Goal: Transaction & Acquisition: Purchase product/service

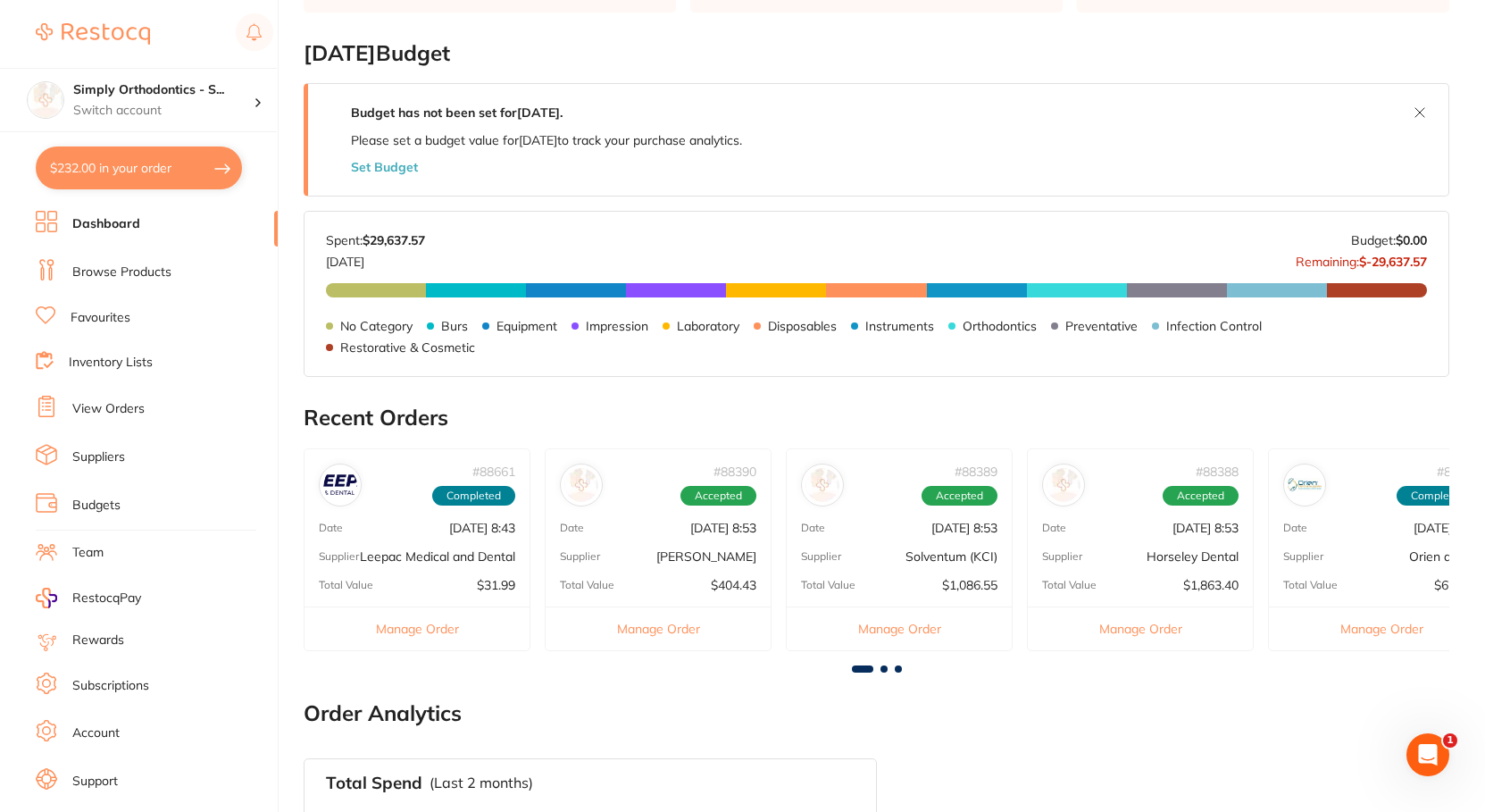
scroll to position [260, 0]
click at [154, 108] on p "Switch account" at bounding box center [163, 110] width 180 height 18
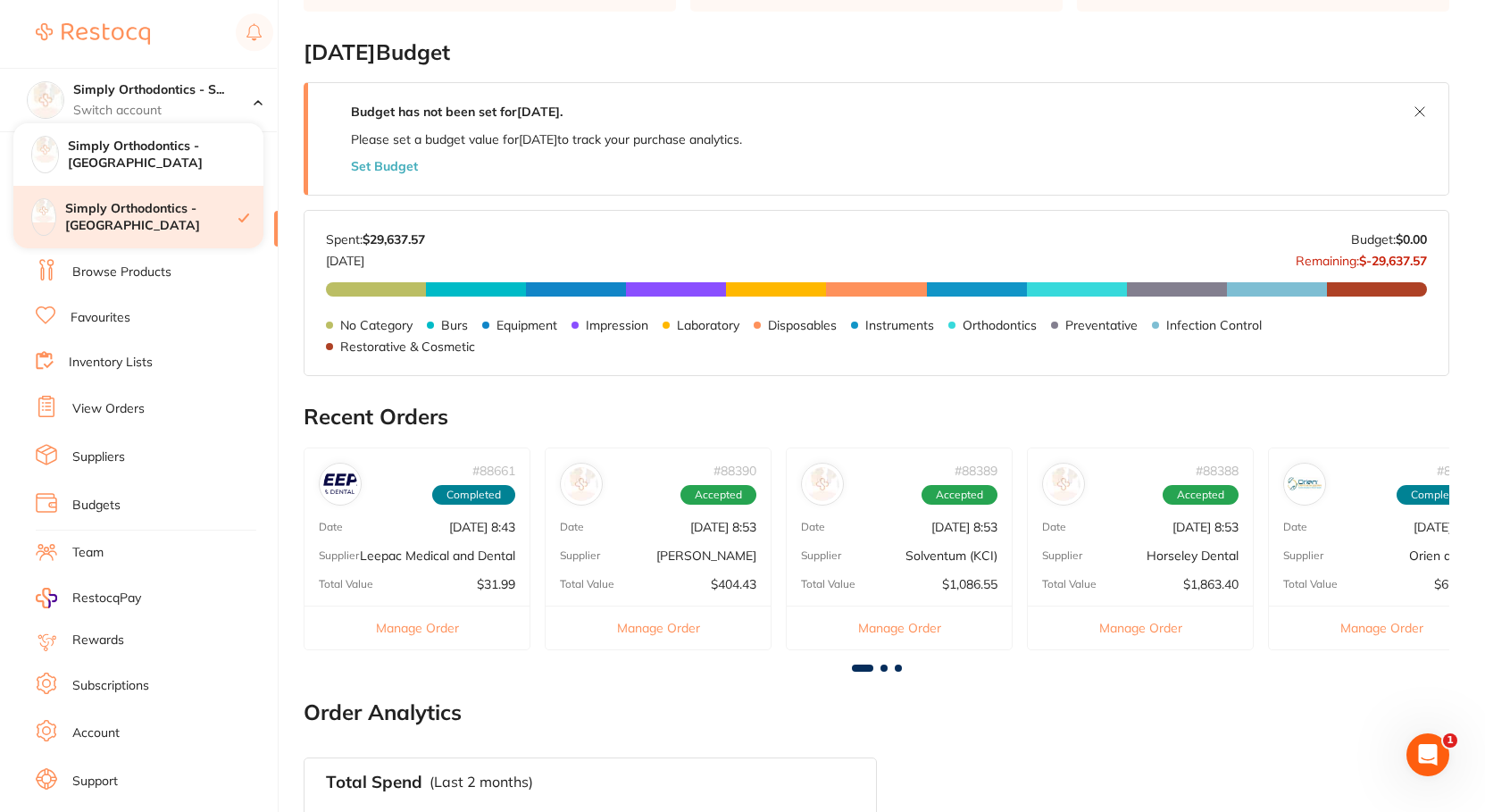
click at [183, 214] on h4 "Simply Orthodontics - [GEOGRAPHIC_DATA]" at bounding box center [151, 218] width 174 height 35
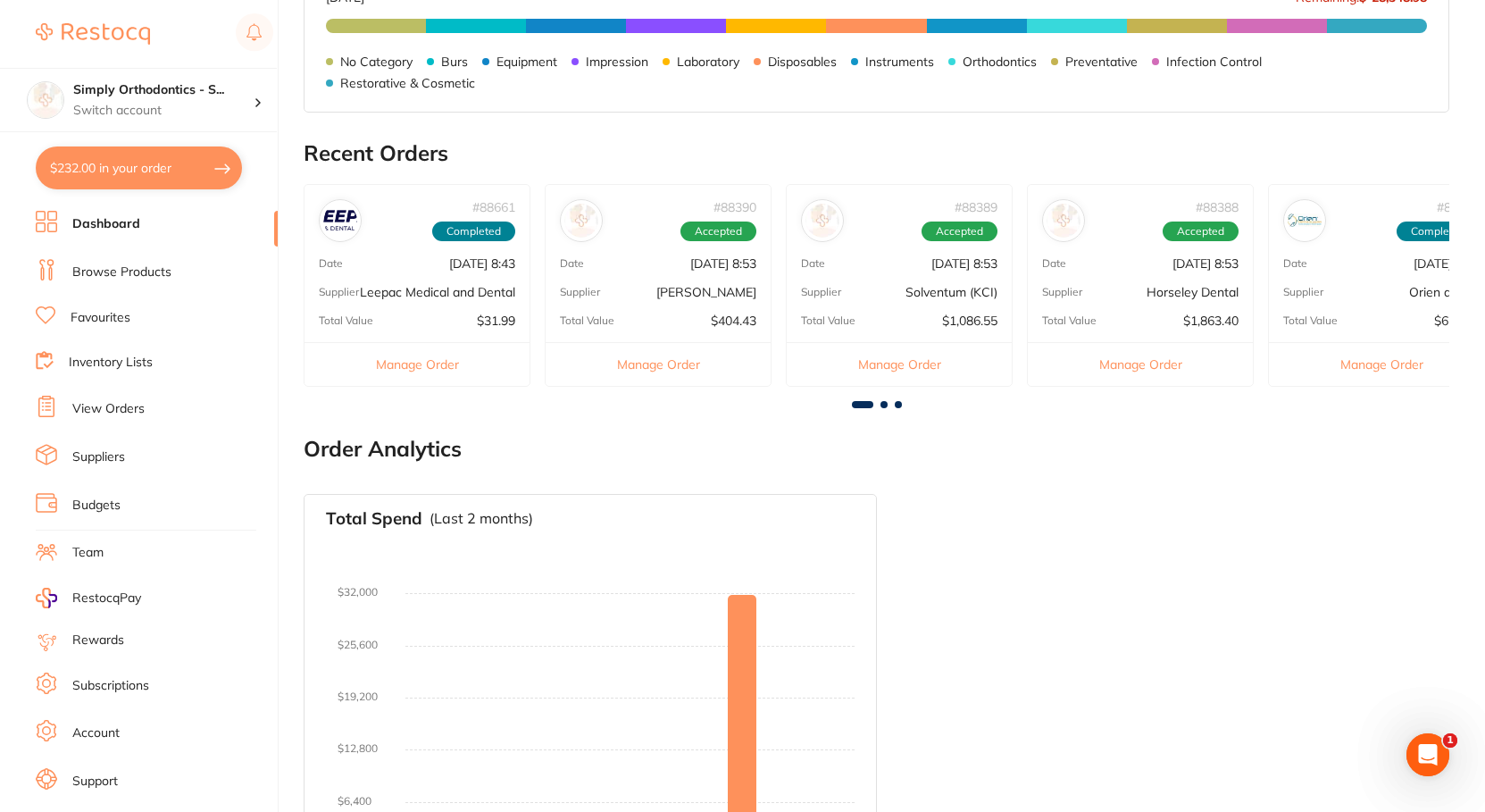
click at [127, 404] on link "View Orders" at bounding box center [107, 408] width 72 height 18
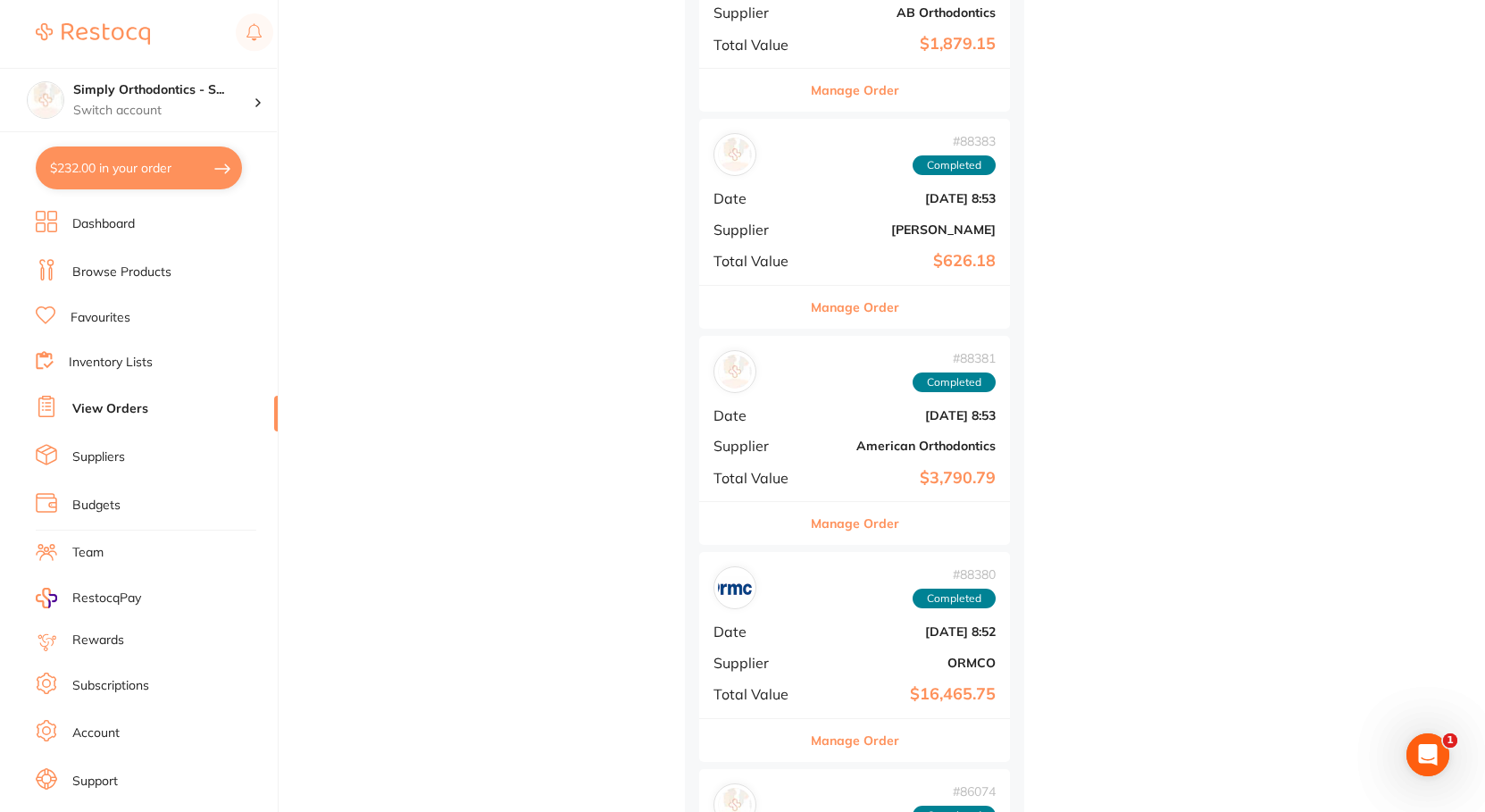
scroll to position [1216, 0]
click at [822, 383] on div "# 88381 Completed Date Aug 1 2025, 8:53 Supplier American Orthodontics Total Va…" at bounding box center [854, 416] width 311 height 165
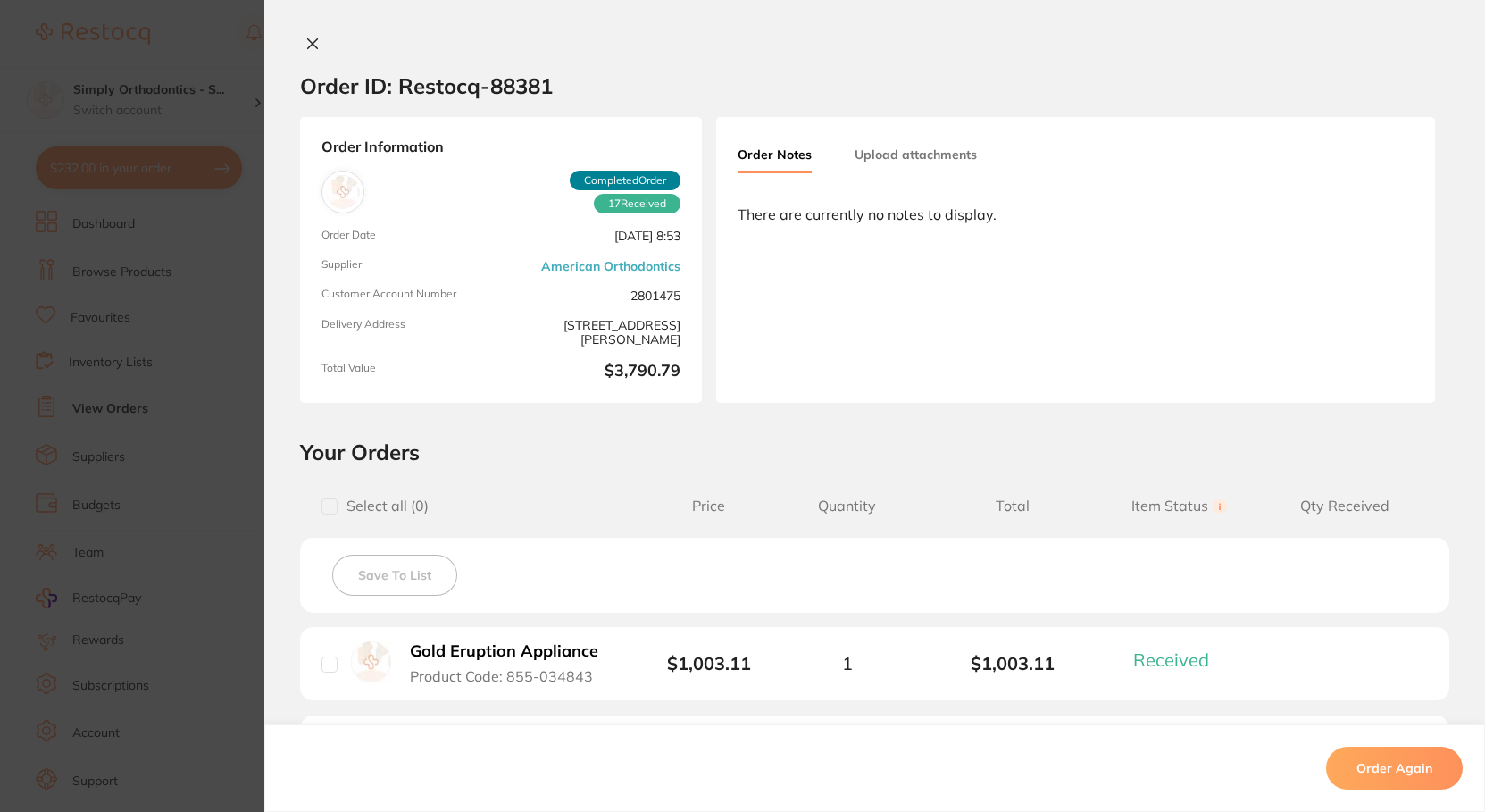
click at [308, 43] on icon at bounding box center [313, 43] width 14 height 14
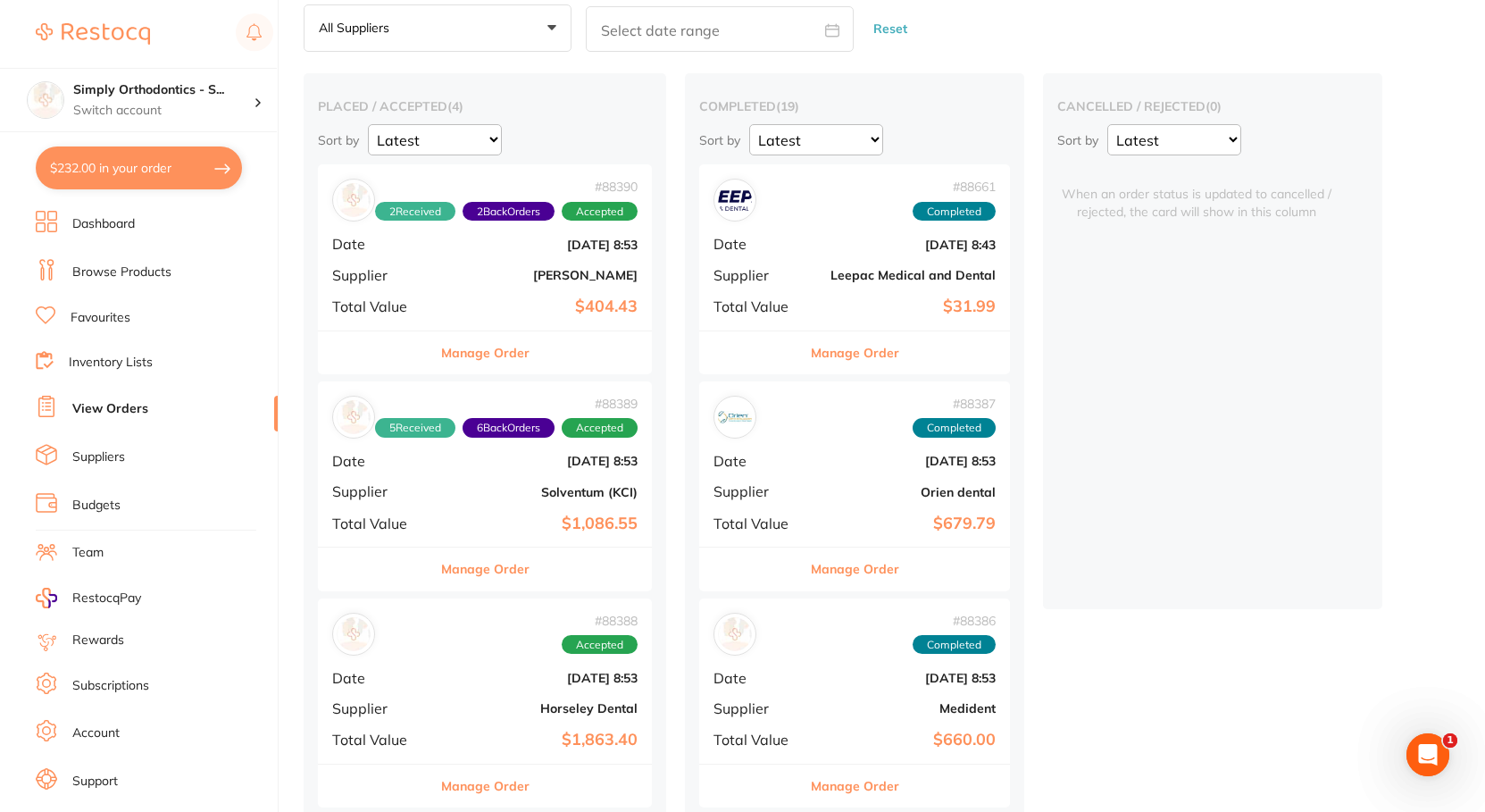
scroll to position [80, 0]
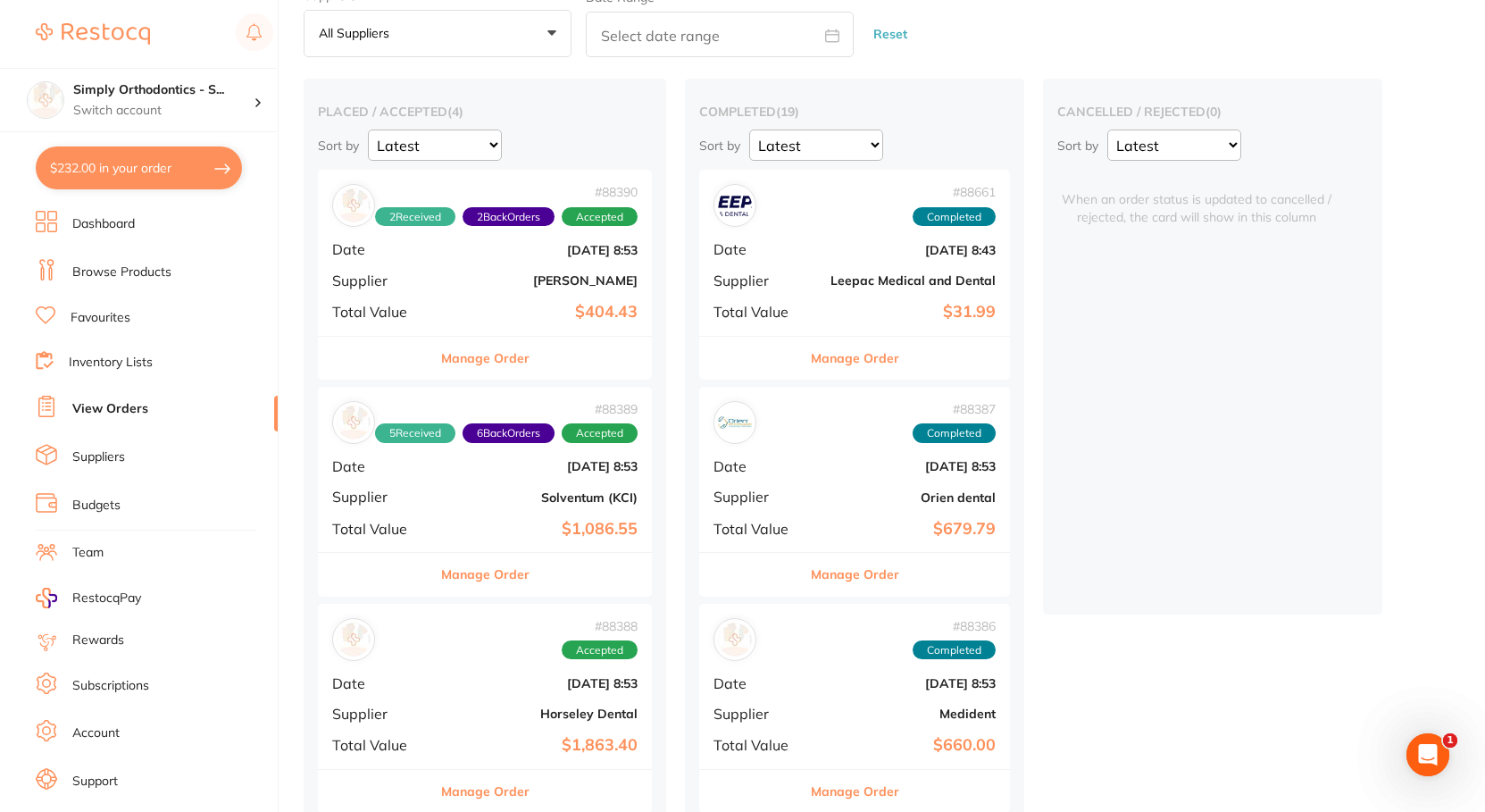
click at [503, 359] on button "Manage Order" at bounding box center [485, 358] width 88 height 43
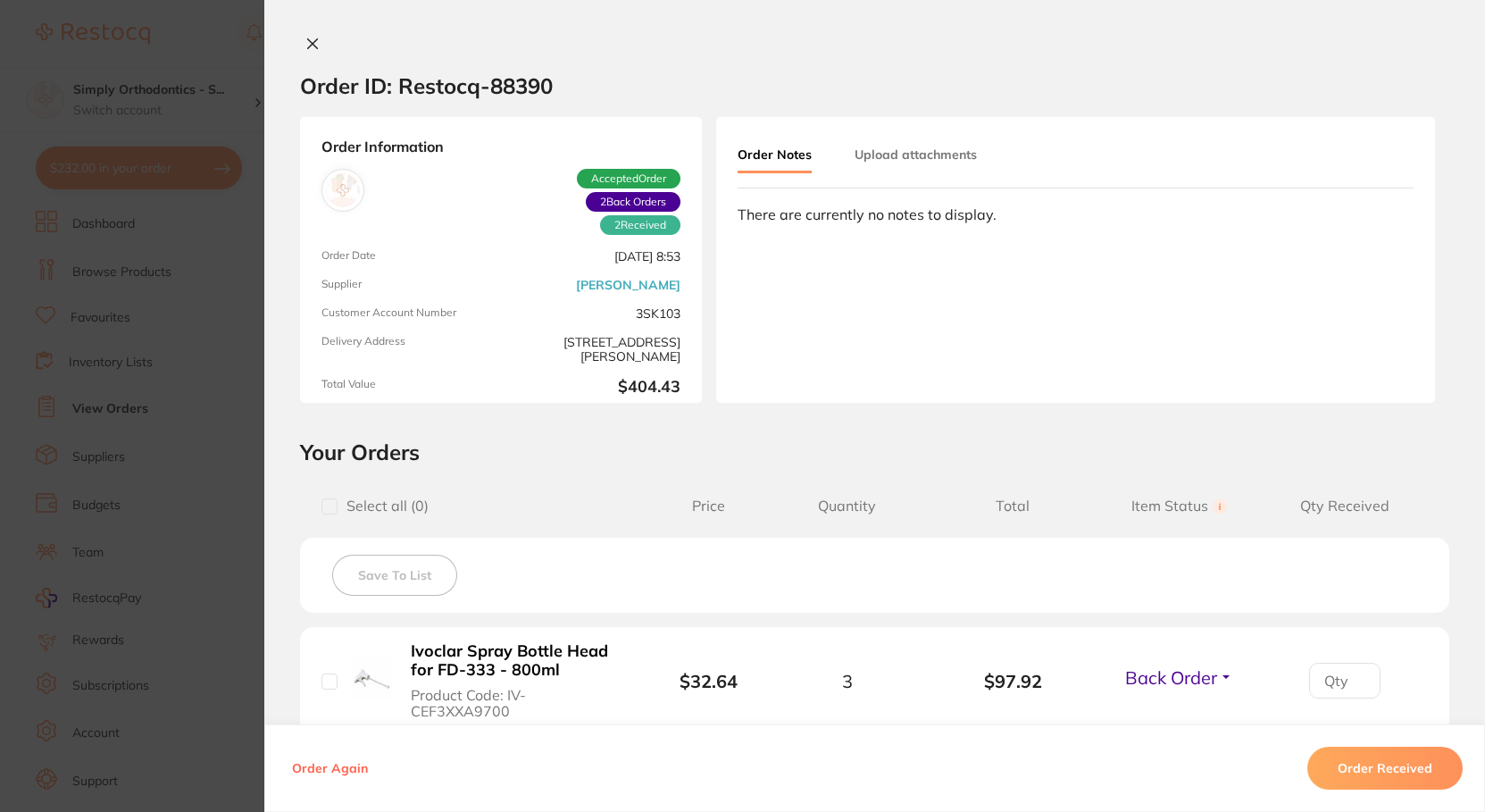
click at [308, 44] on icon at bounding box center [313, 44] width 10 height 10
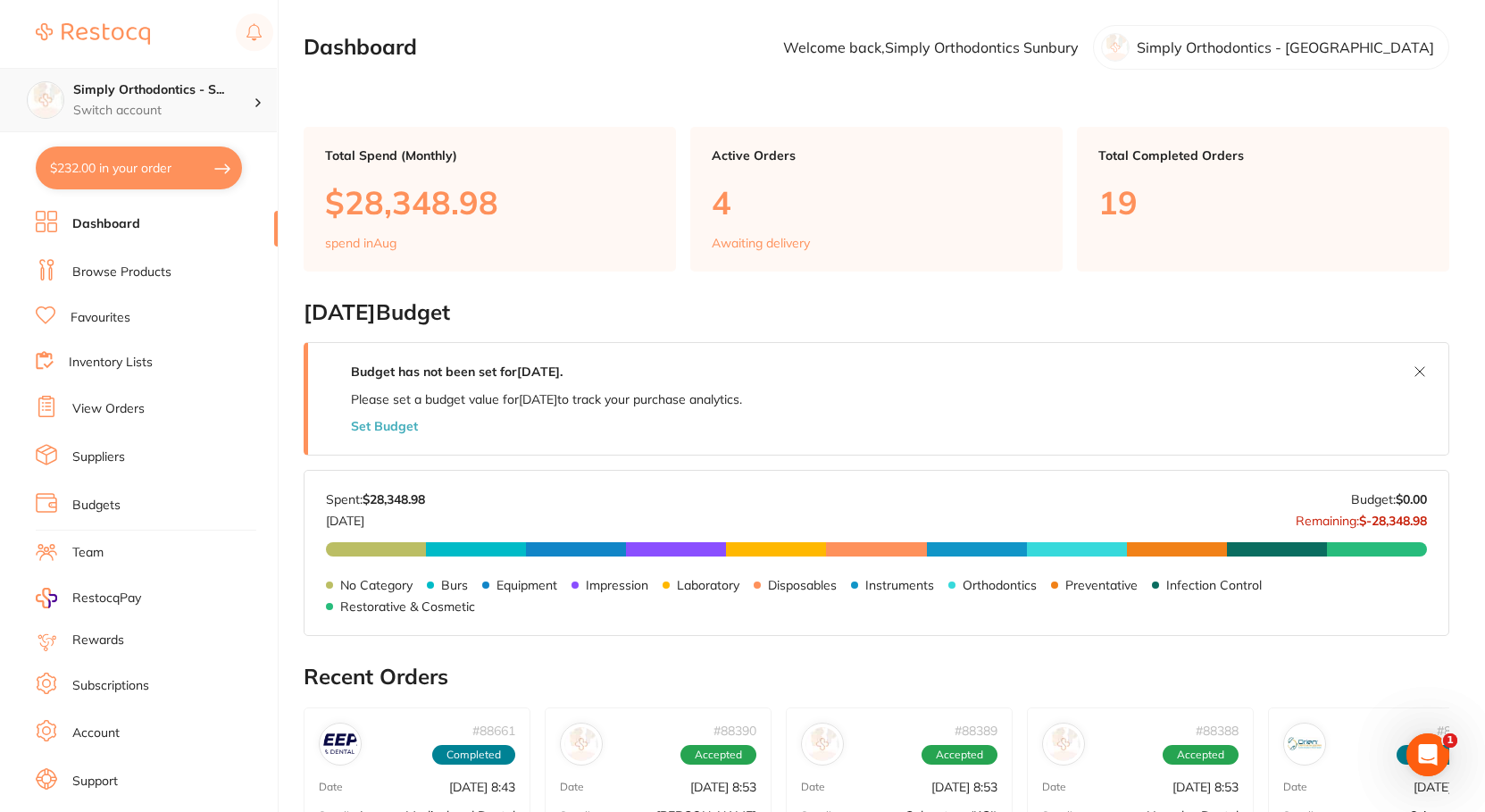
click at [220, 104] on p "Switch account" at bounding box center [163, 110] width 180 height 18
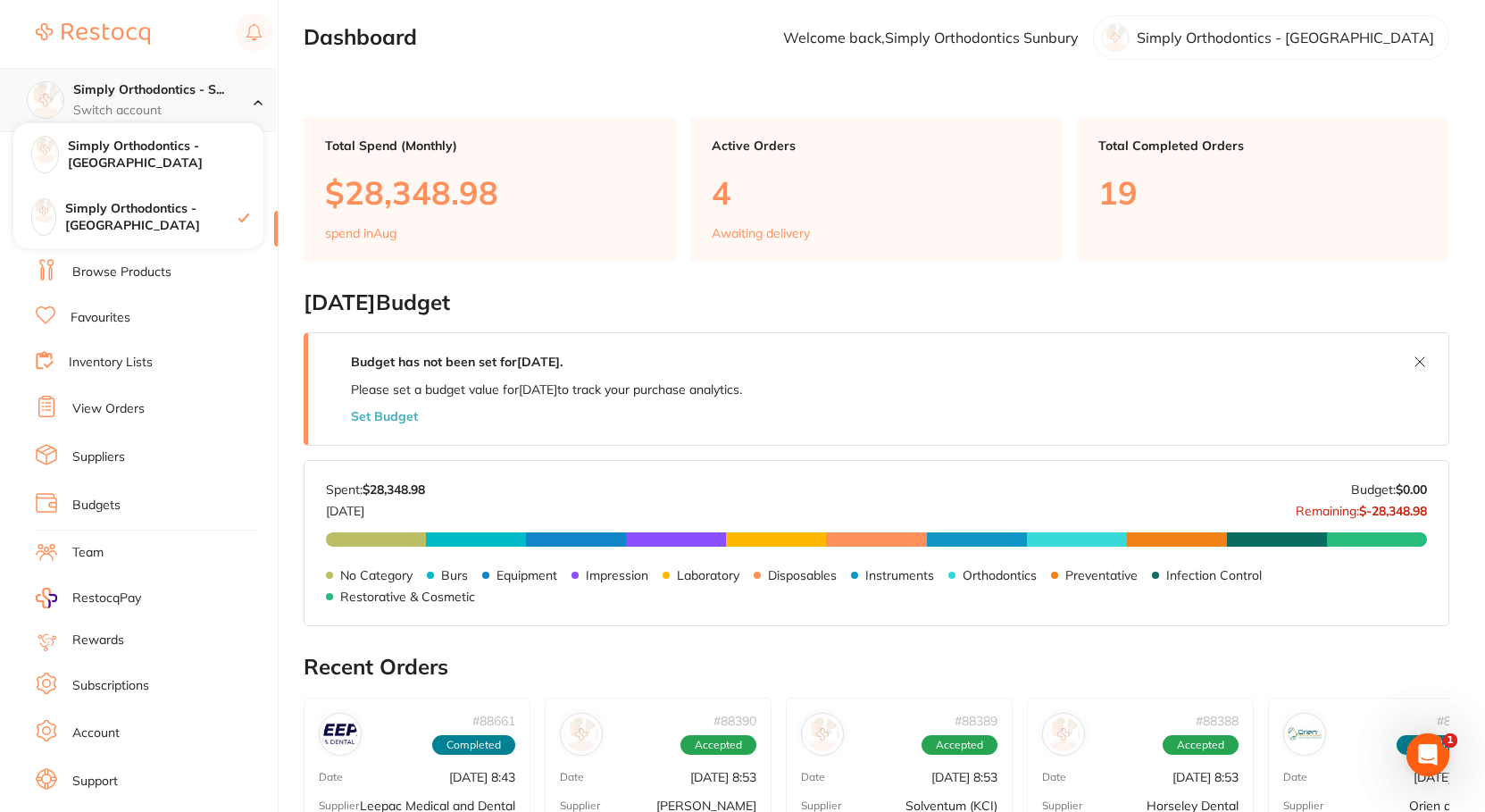
scroll to position [13, 0]
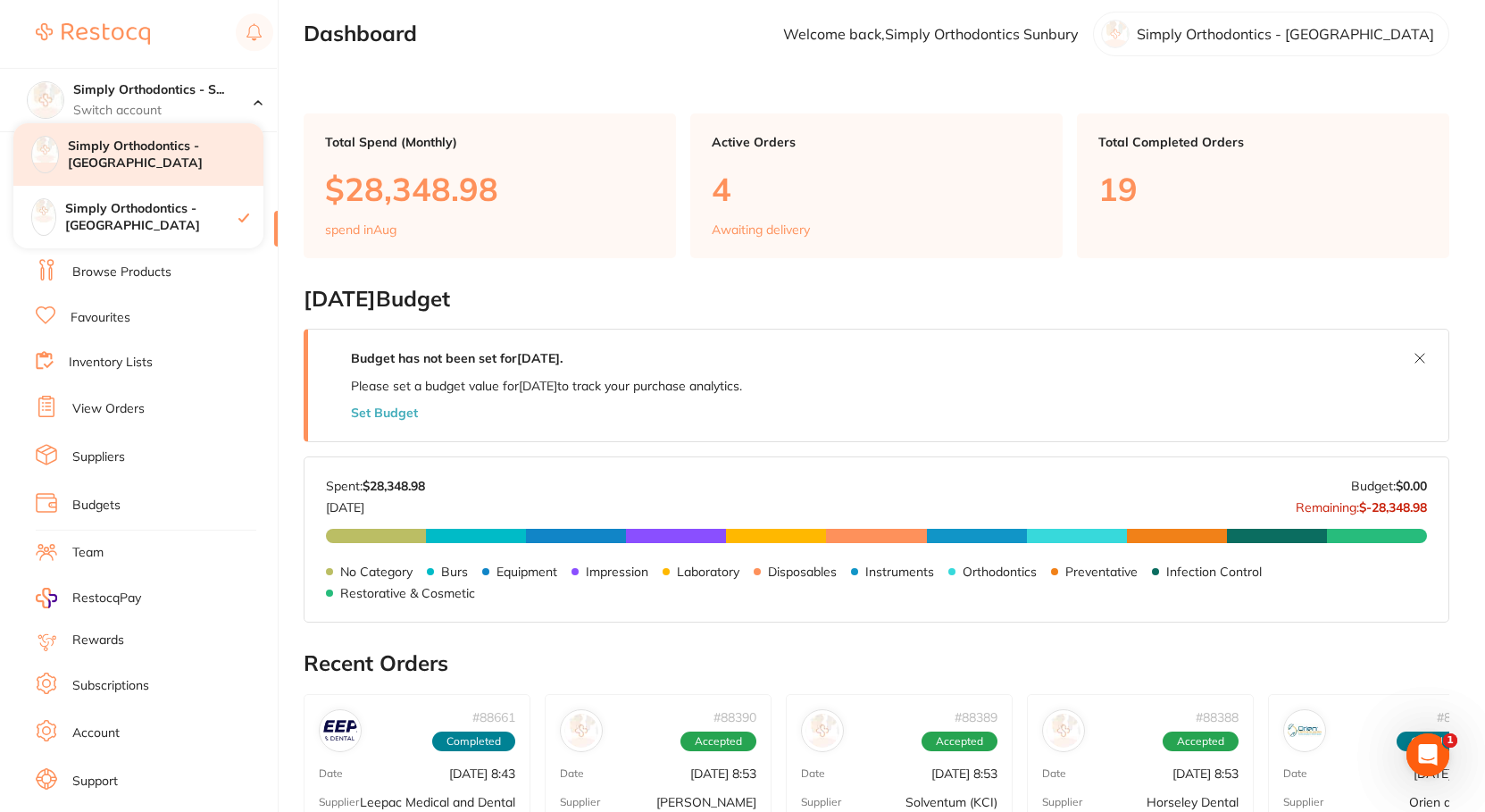
click at [190, 150] on h4 "Simply Orthodontics - [GEOGRAPHIC_DATA]" at bounding box center [166, 154] width 196 height 35
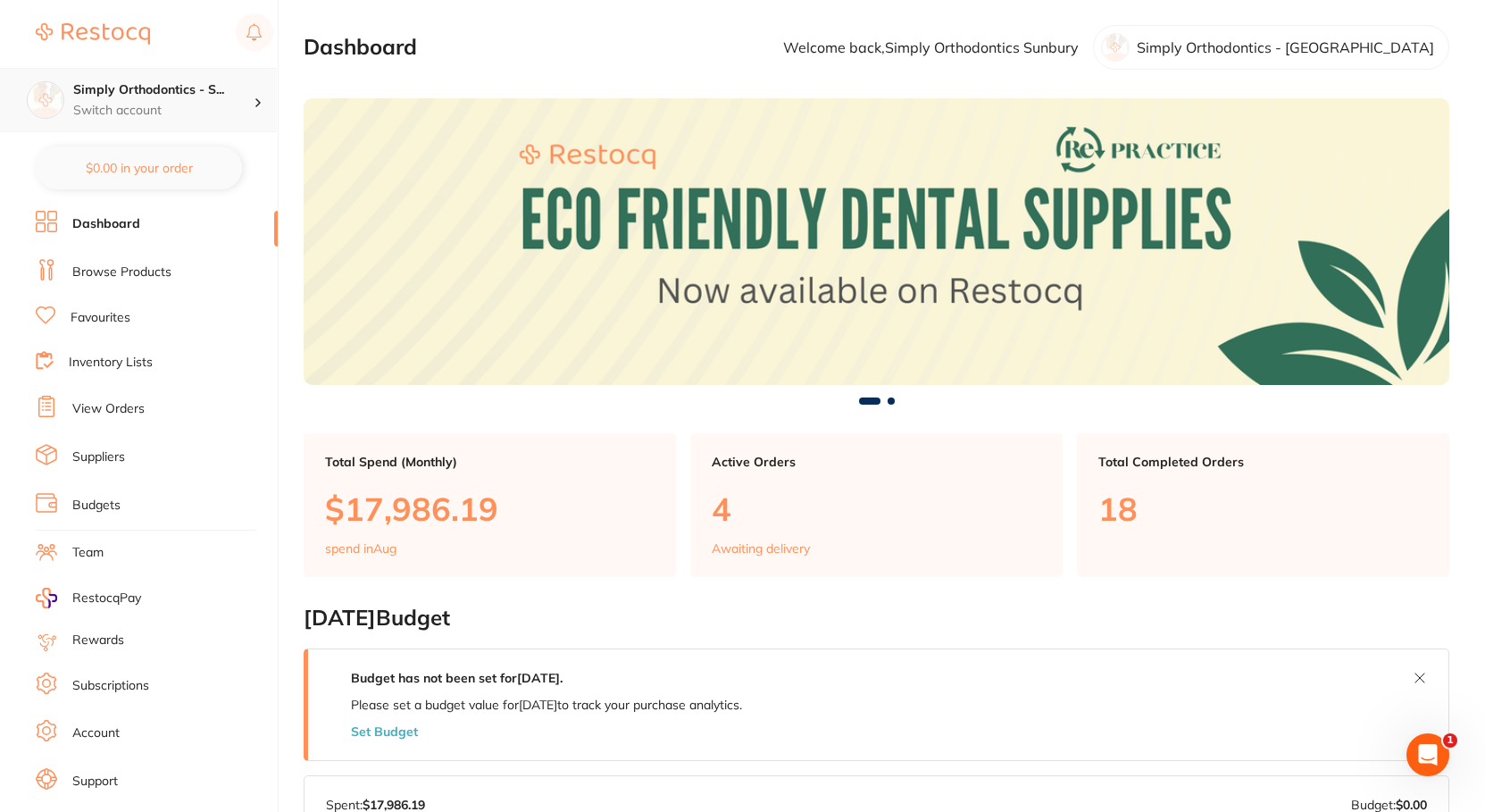
click at [164, 102] on p "Switch account" at bounding box center [163, 110] width 180 height 18
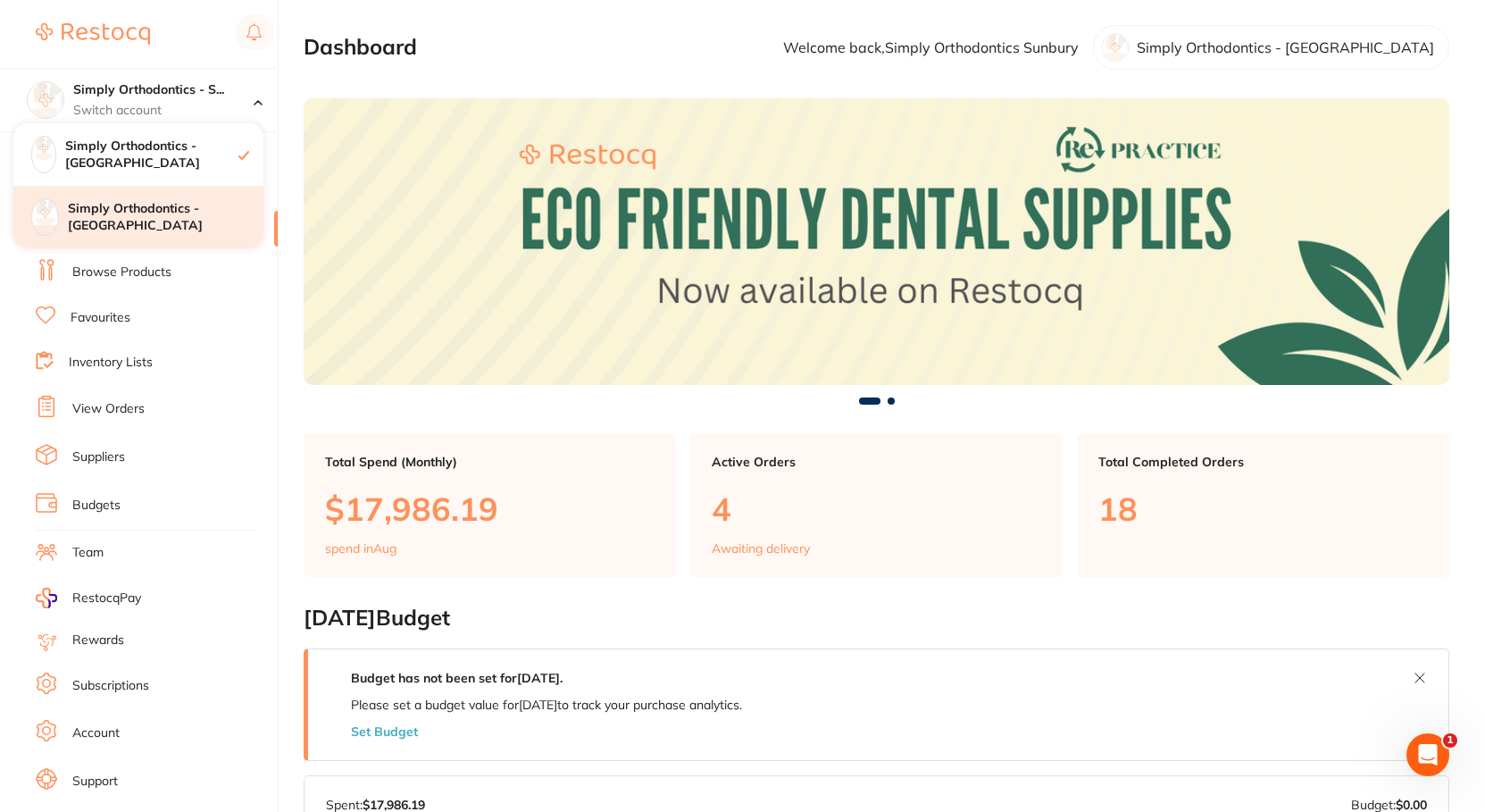
click at [114, 216] on h4 "Simply Orthodontics - [GEOGRAPHIC_DATA]" at bounding box center [166, 218] width 196 height 35
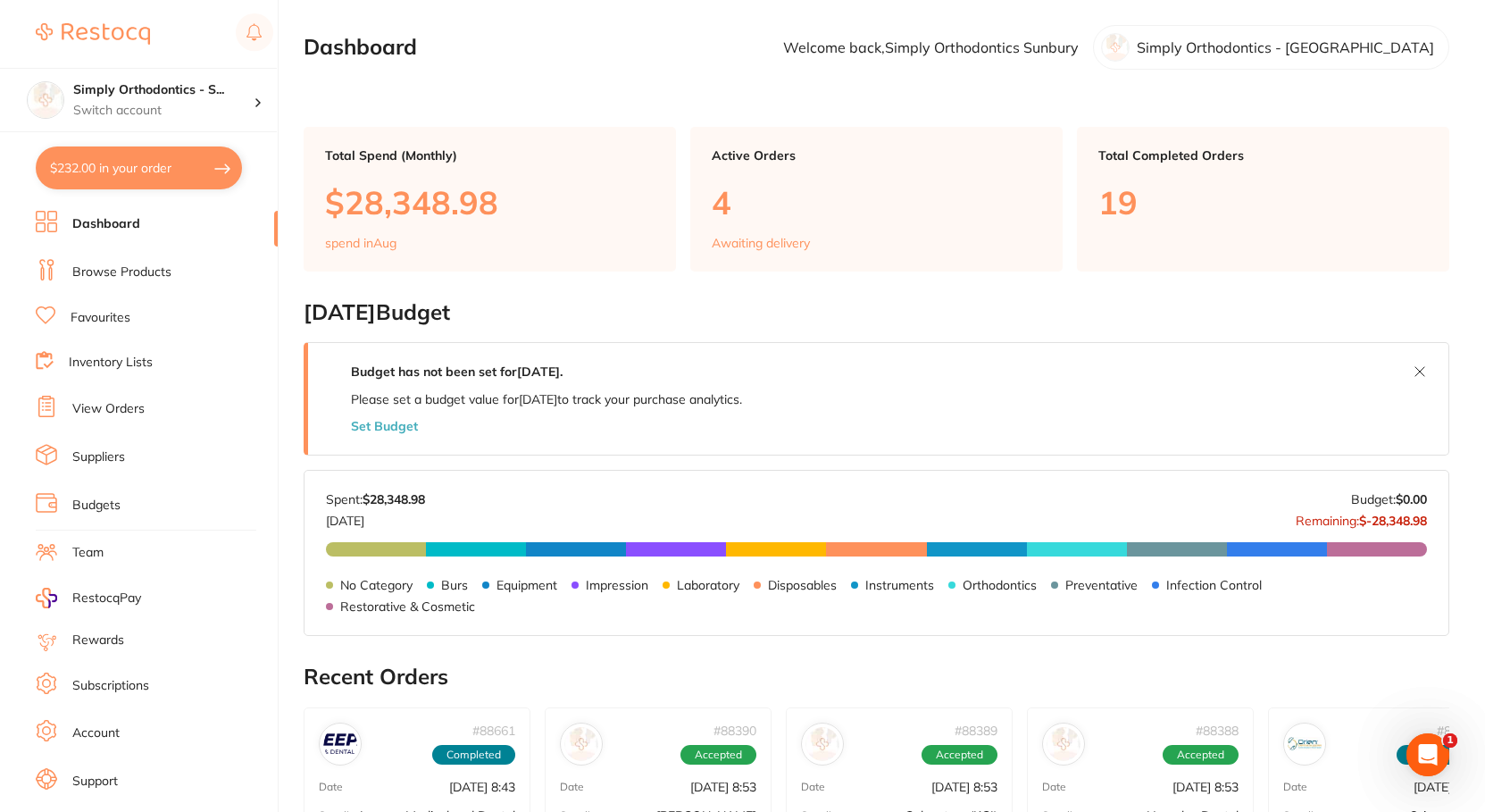
click at [134, 407] on link "View Orders" at bounding box center [107, 408] width 72 height 18
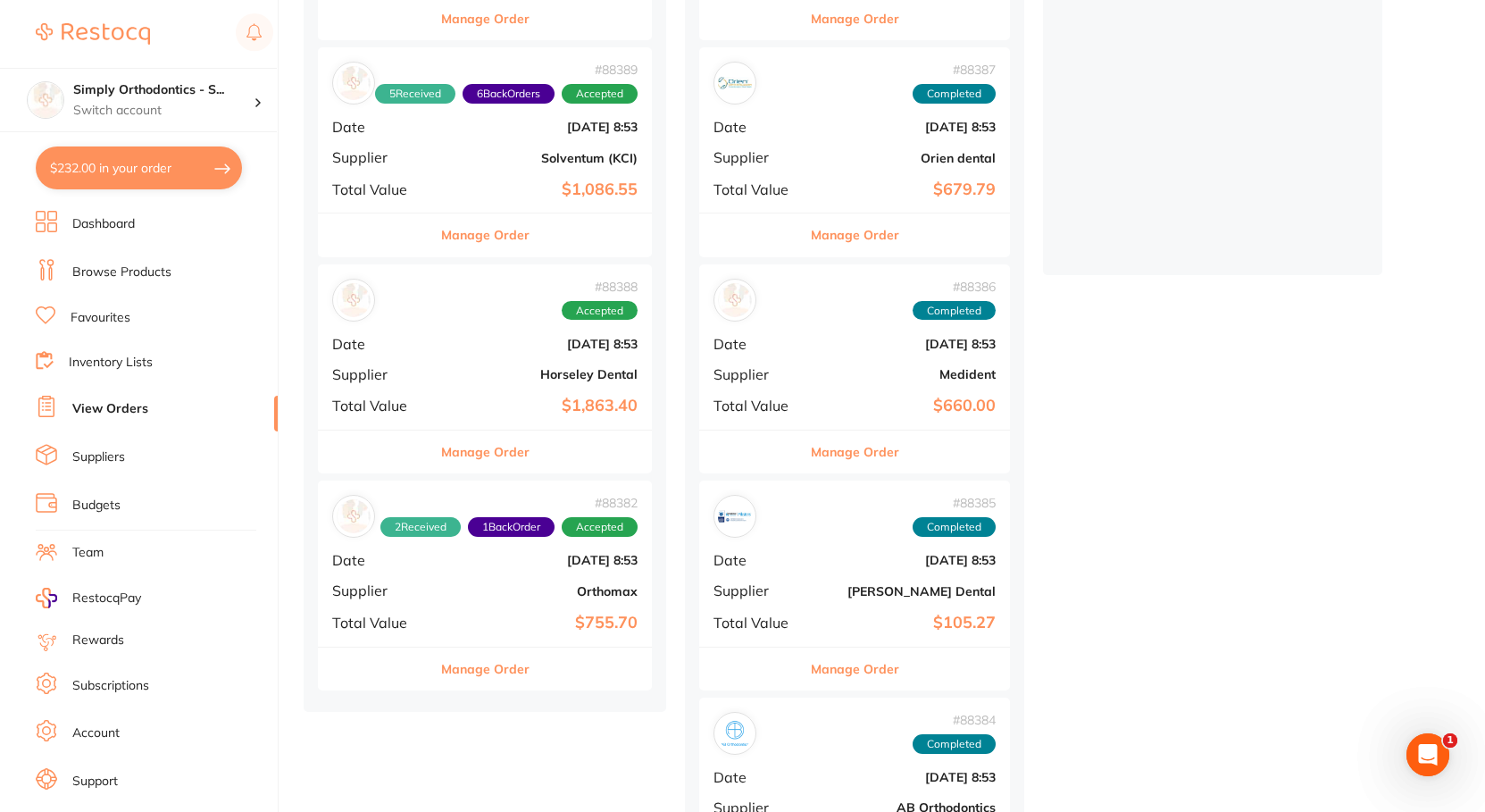
scroll to position [422, 0]
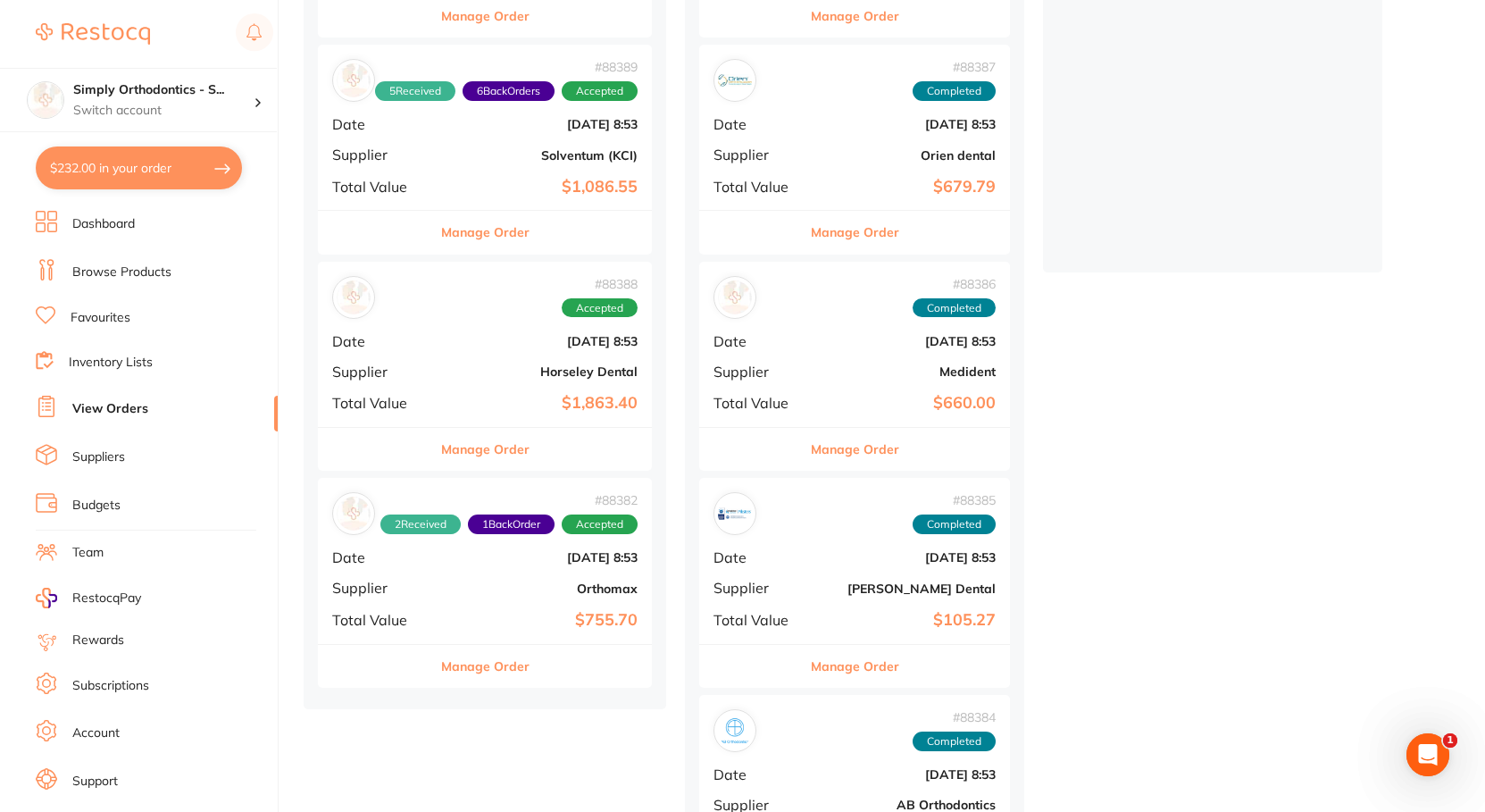
click at [480, 441] on button "Manage Order" at bounding box center [485, 449] width 88 height 43
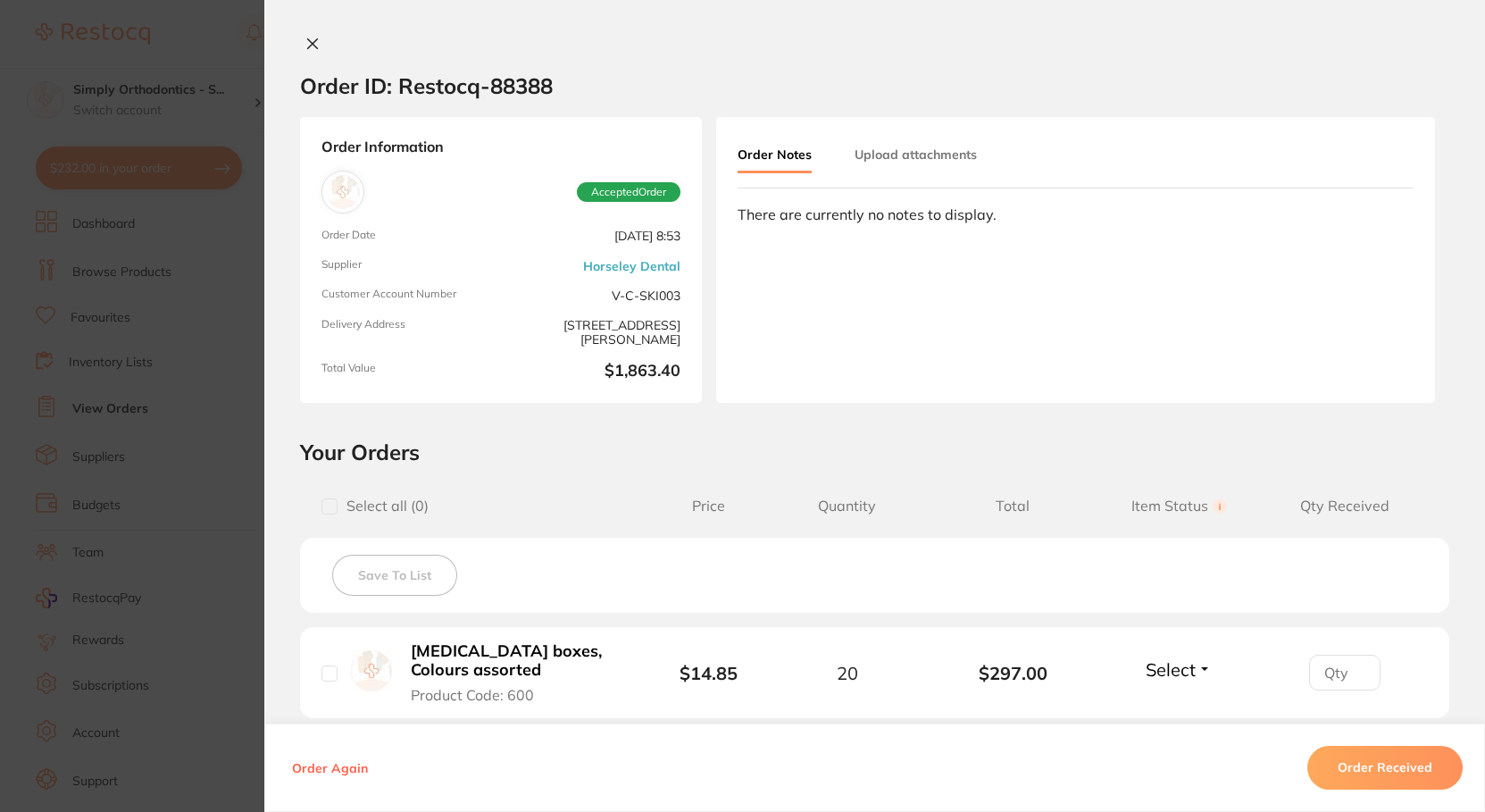
click at [308, 43] on icon at bounding box center [313, 44] width 10 height 10
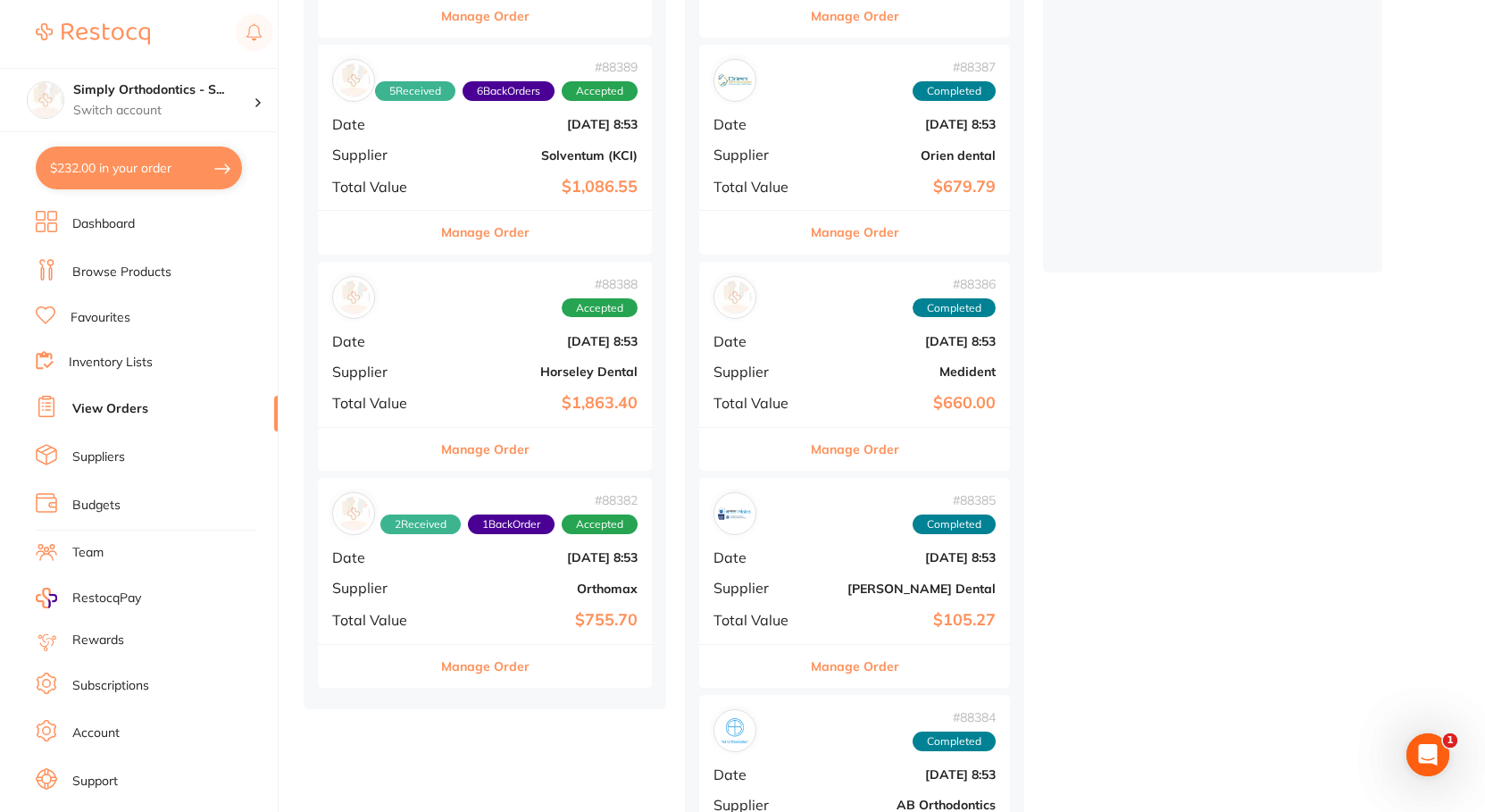
click at [146, 267] on link "Browse Products" at bounding box center [121, 272] width 99 height 18
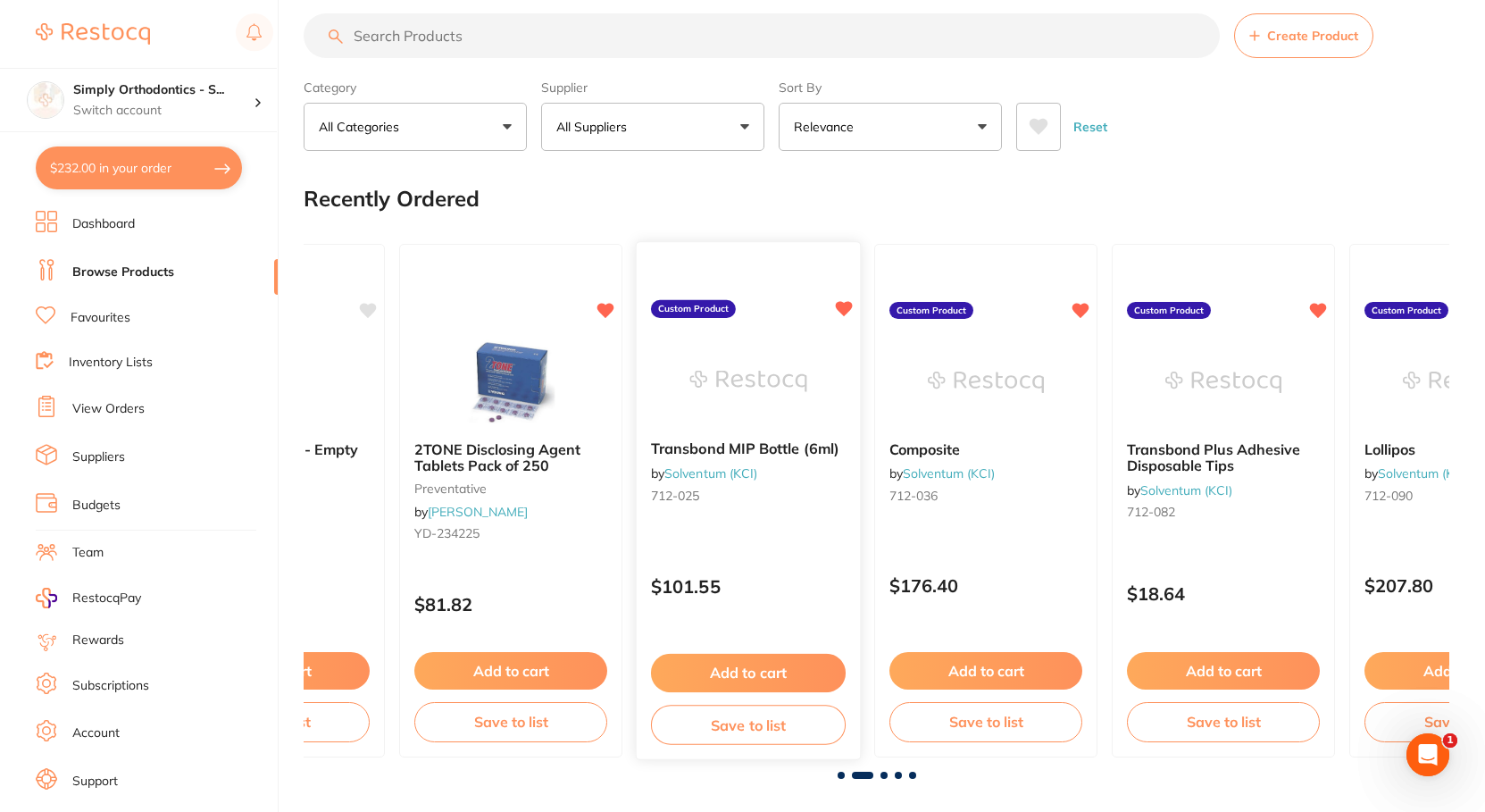
scroll to position [31, 0]
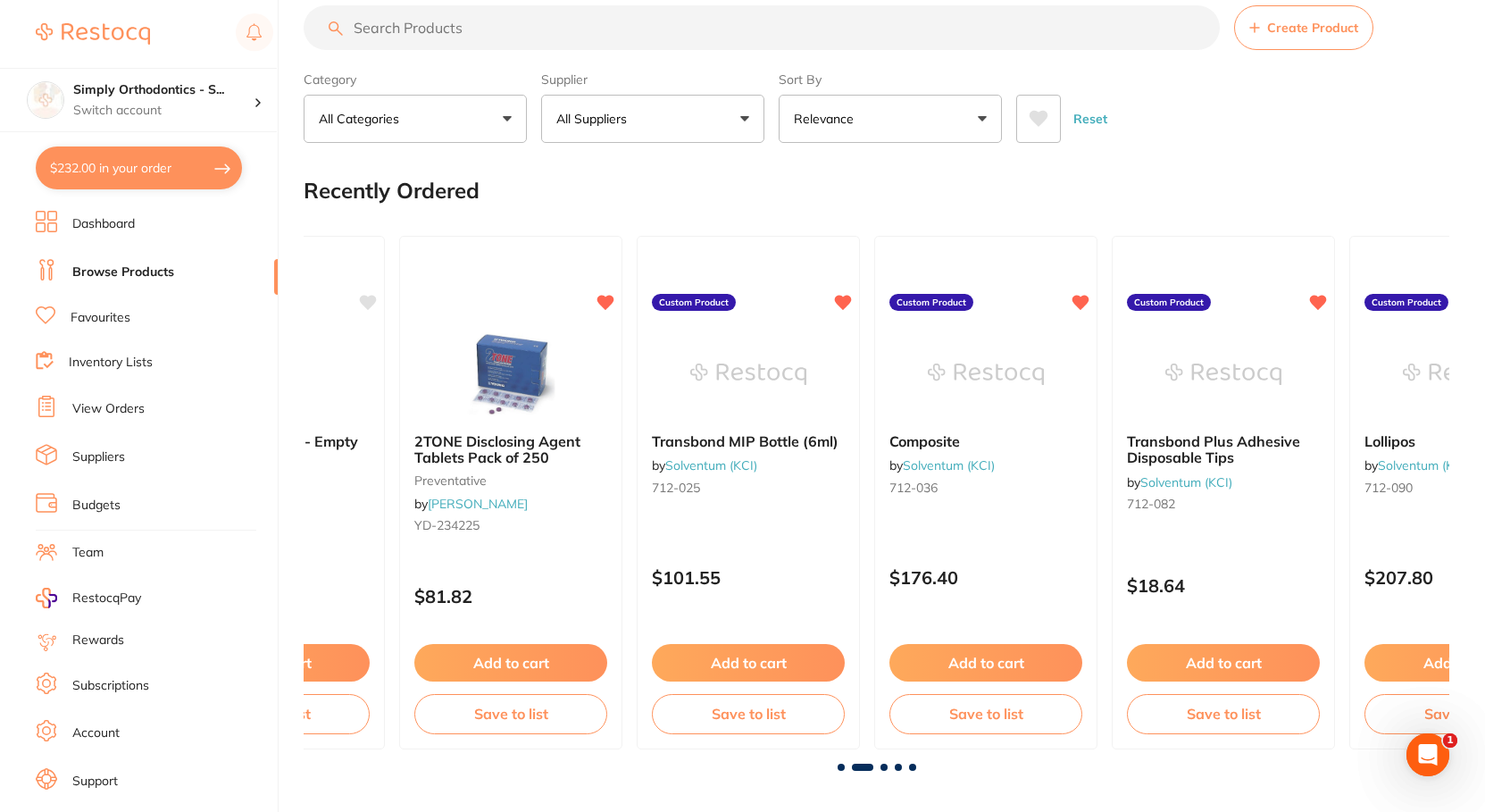
click at [711, 125] on button "All Suppliers" at bounding box center [653, 119] width 223 height 48
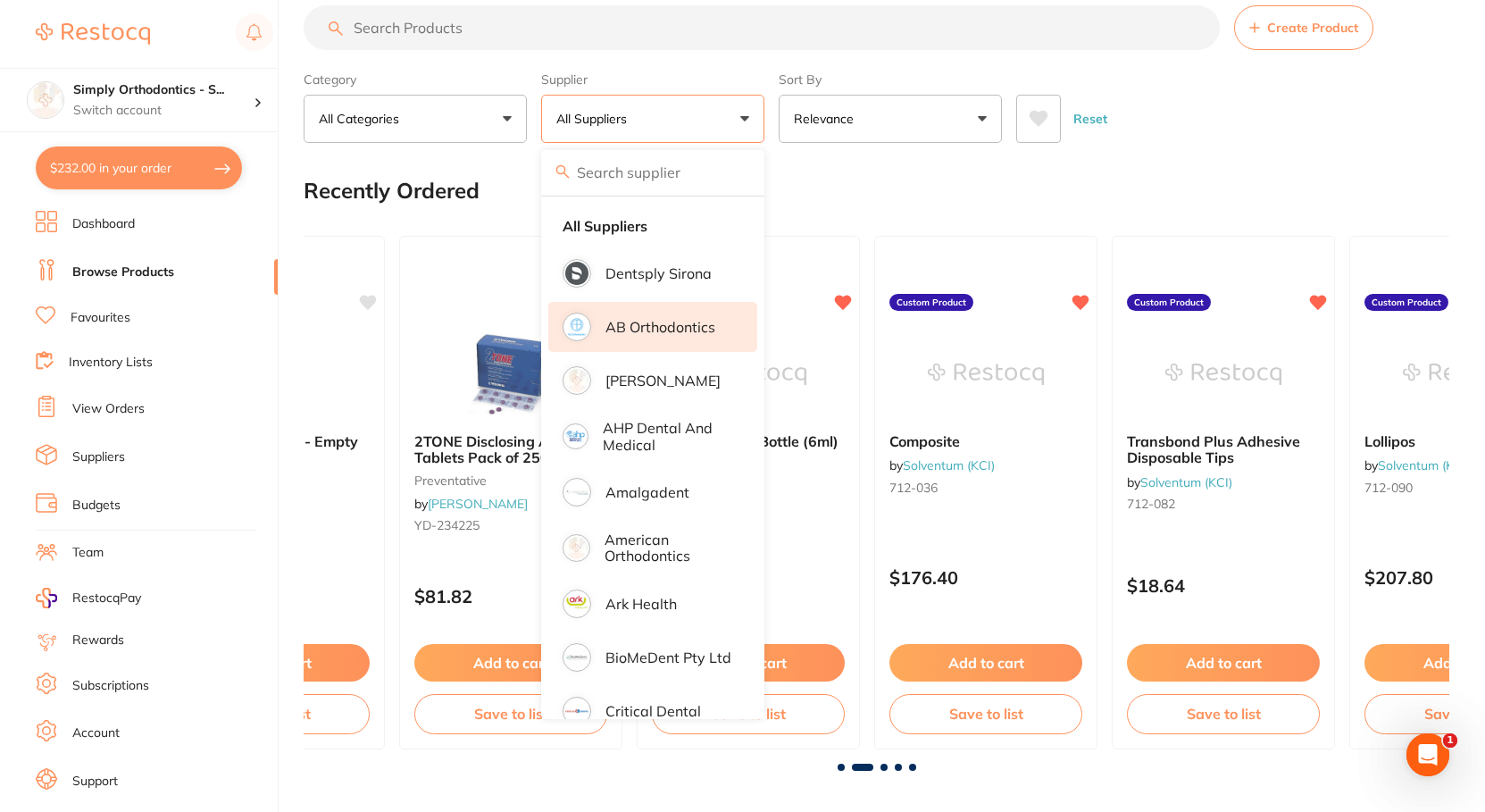
click at [673, 334] on p "AB Orthodontics" at bounding box center [661, 327] width 110 height 16
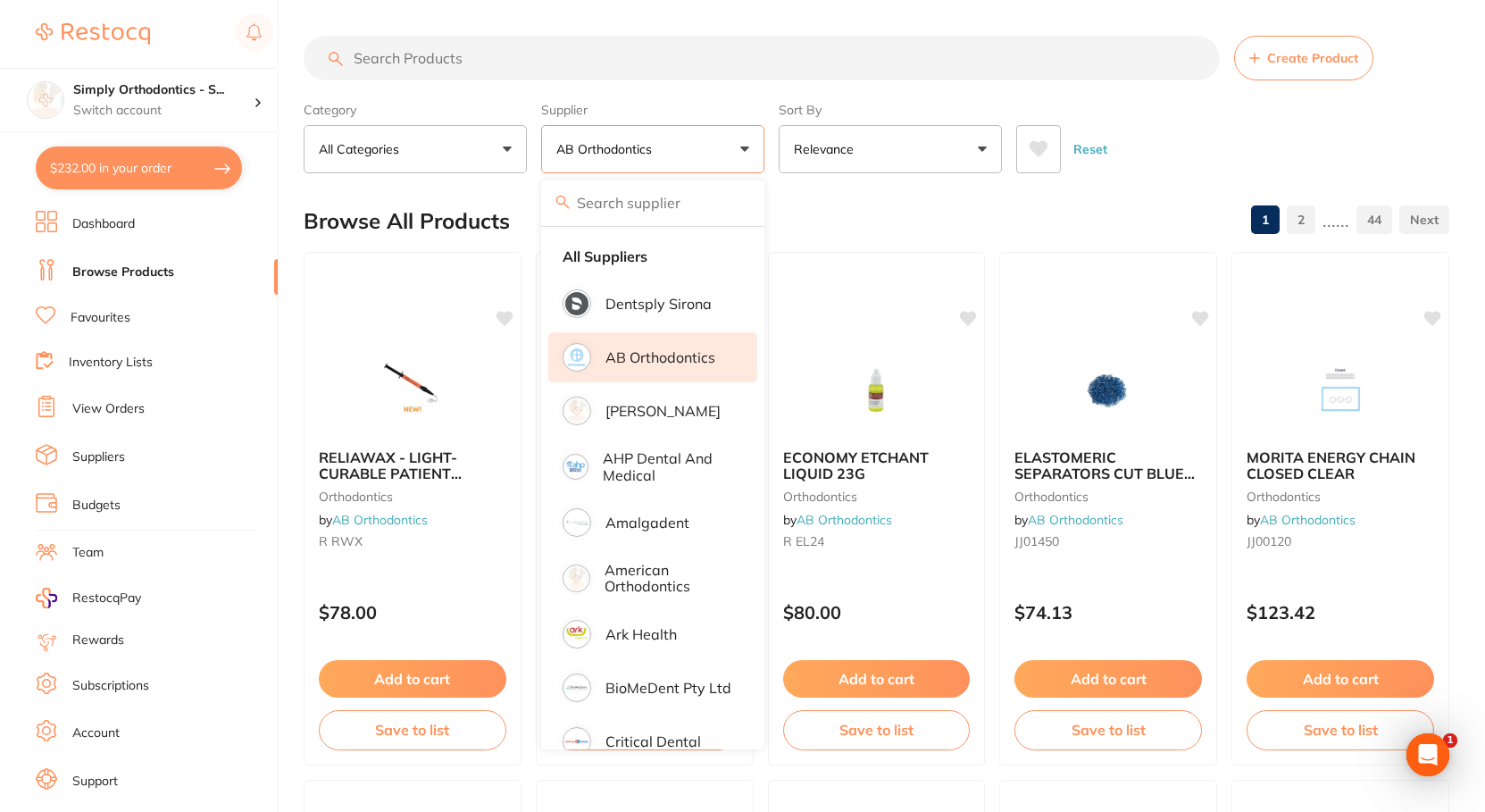
scroll to position [0, 0]
click at [1145, 106] on div "Category All Categories All Categories orthodontics Clear Category false All Ca…" at bounding box center [876, 134] width 1146 height 79
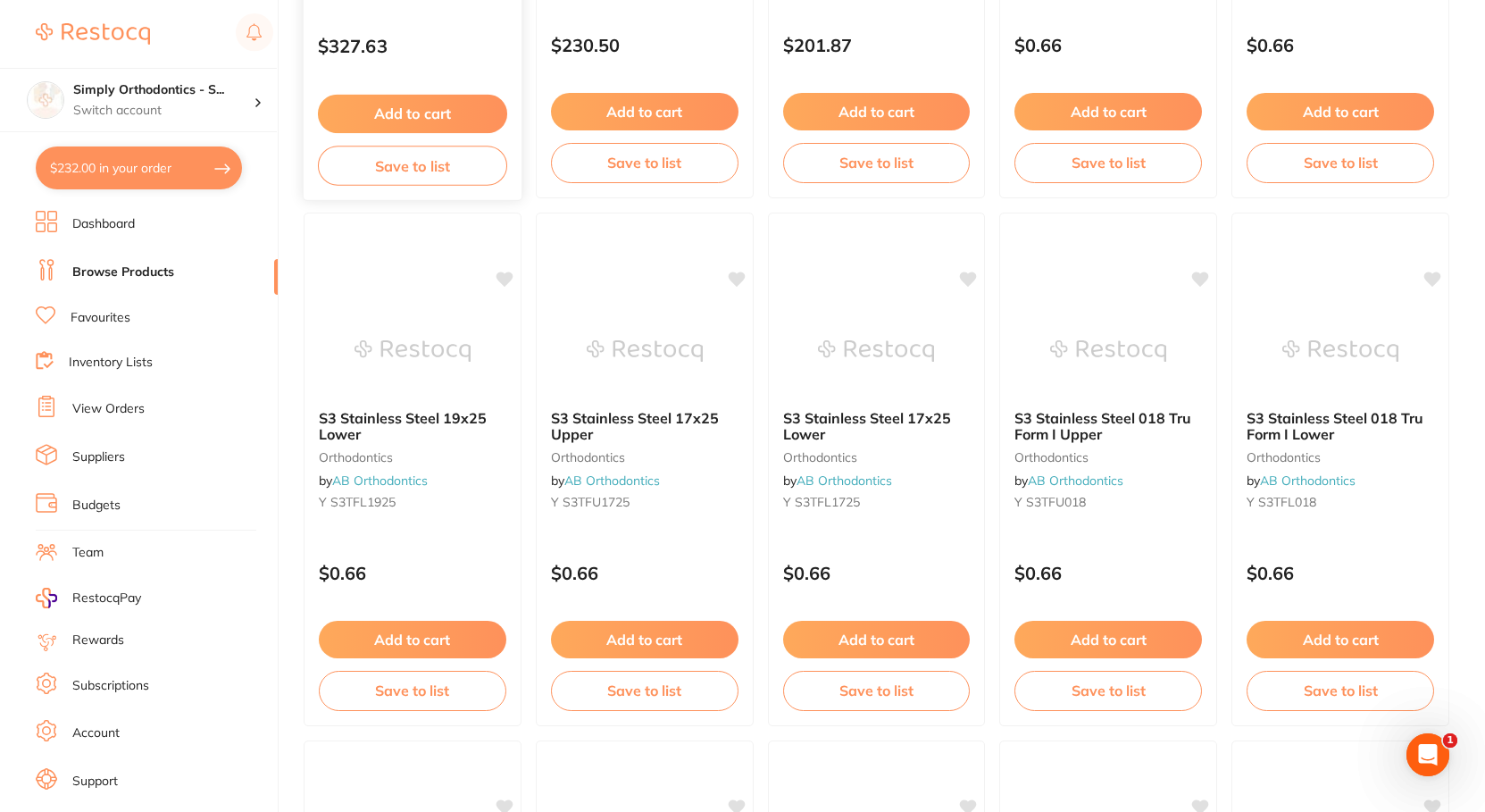
scroll to position [1104, 0]
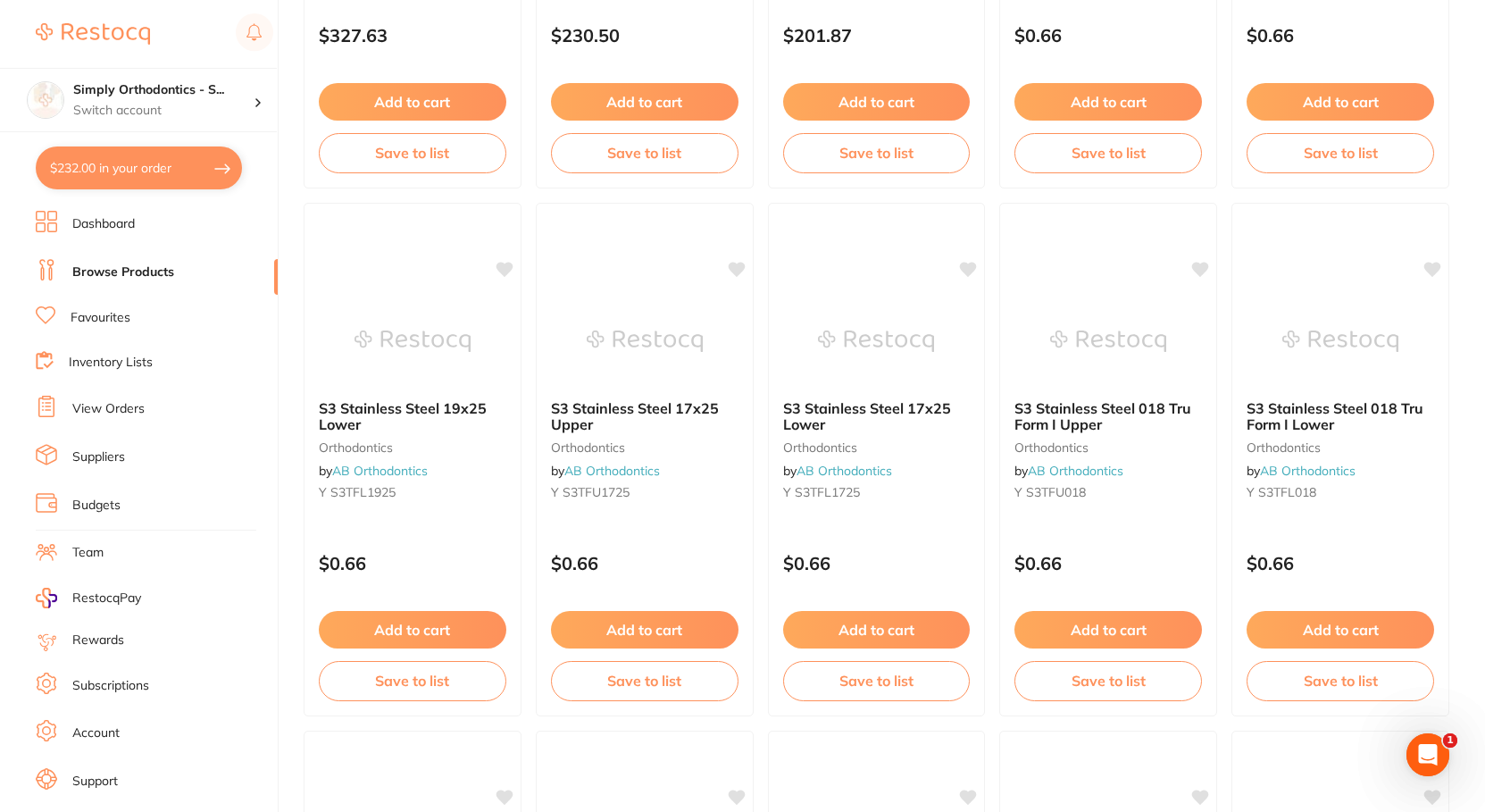
click at [75, 172] on button "$232.00 in your order" at bounding box center [138, 168] width 206 height 43
checkbox input "true"
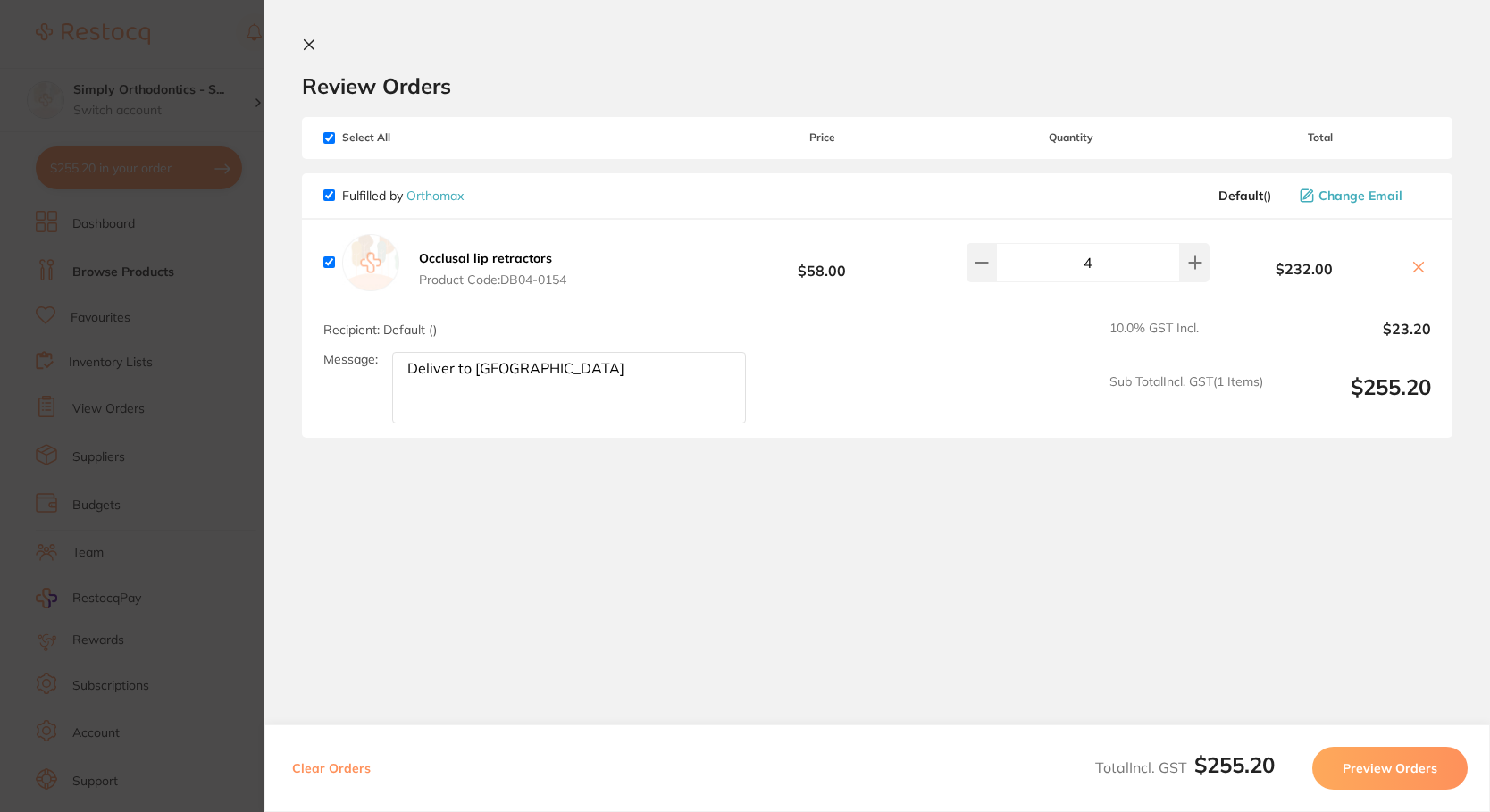
scroll to position [0, 0]
click at [307, 46] on icon at bounding box center [310, 45] width 10 height 10
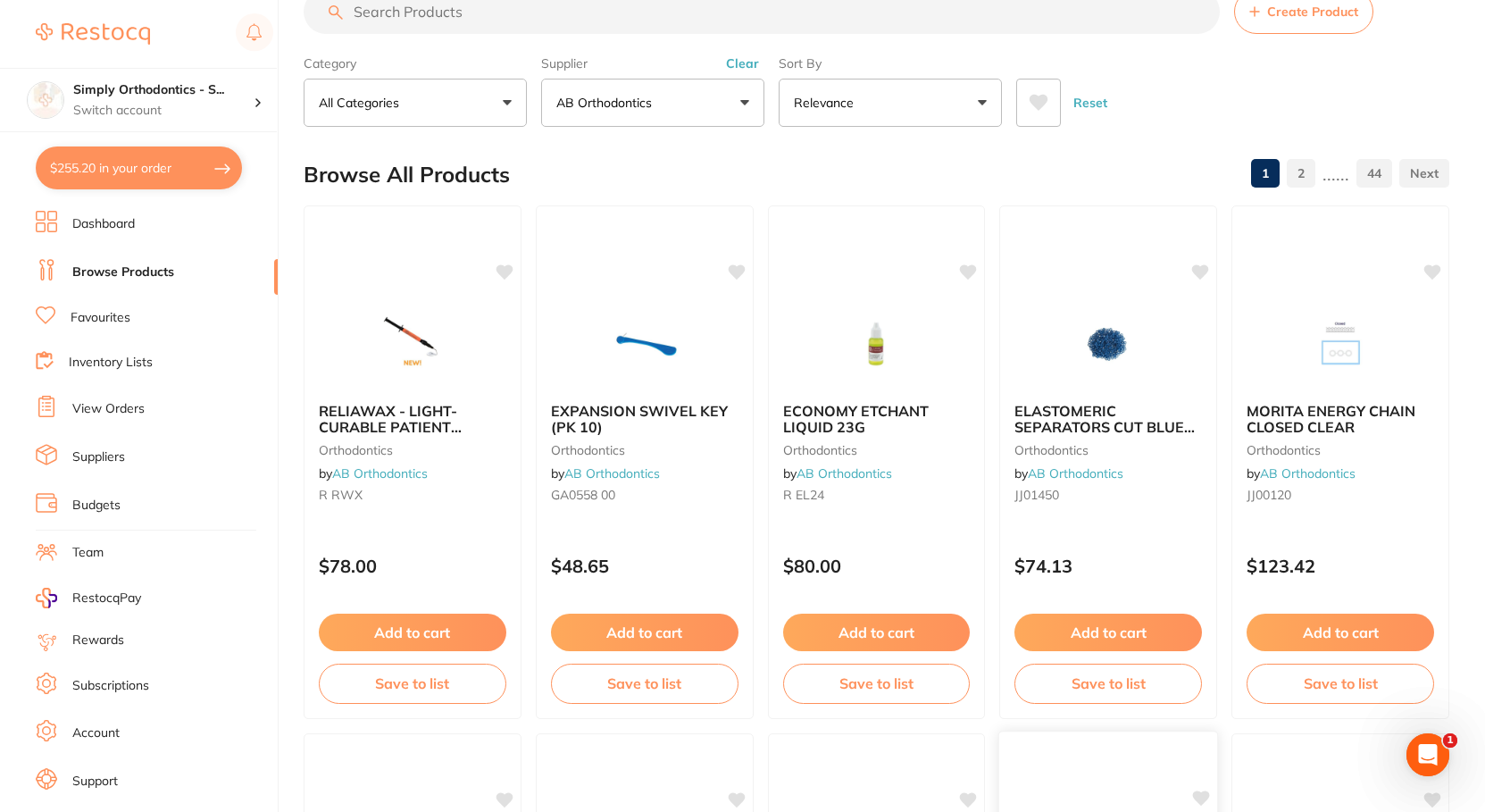
scroll to position [50, 0]
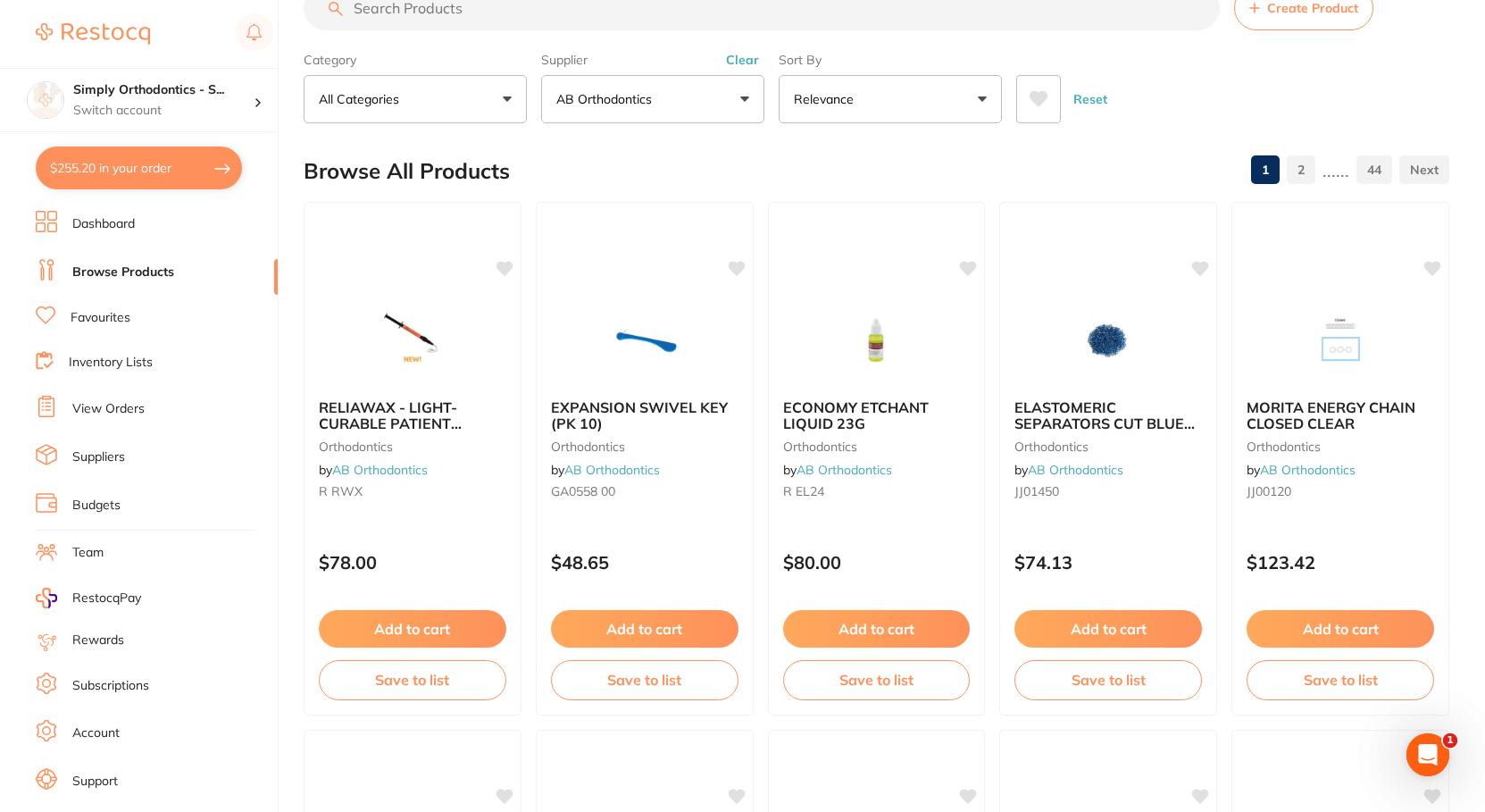
click at [733, 100] on button "AB Orthodontics" at bounding box center [653, 99] width 223 height 48
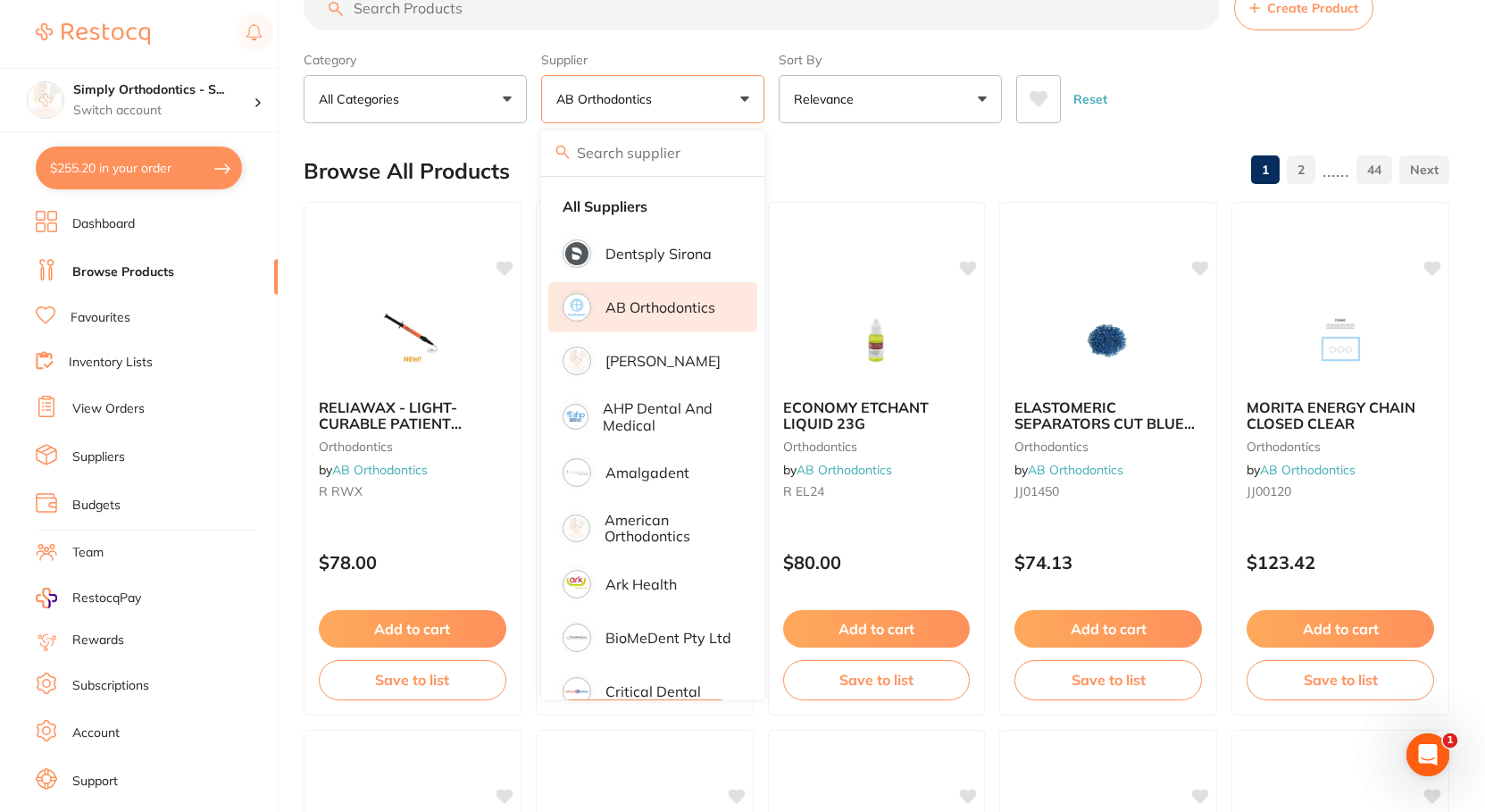
click at [1194, 84] on div "Reset" at bounding box center [1225, 91] width 419 height 62
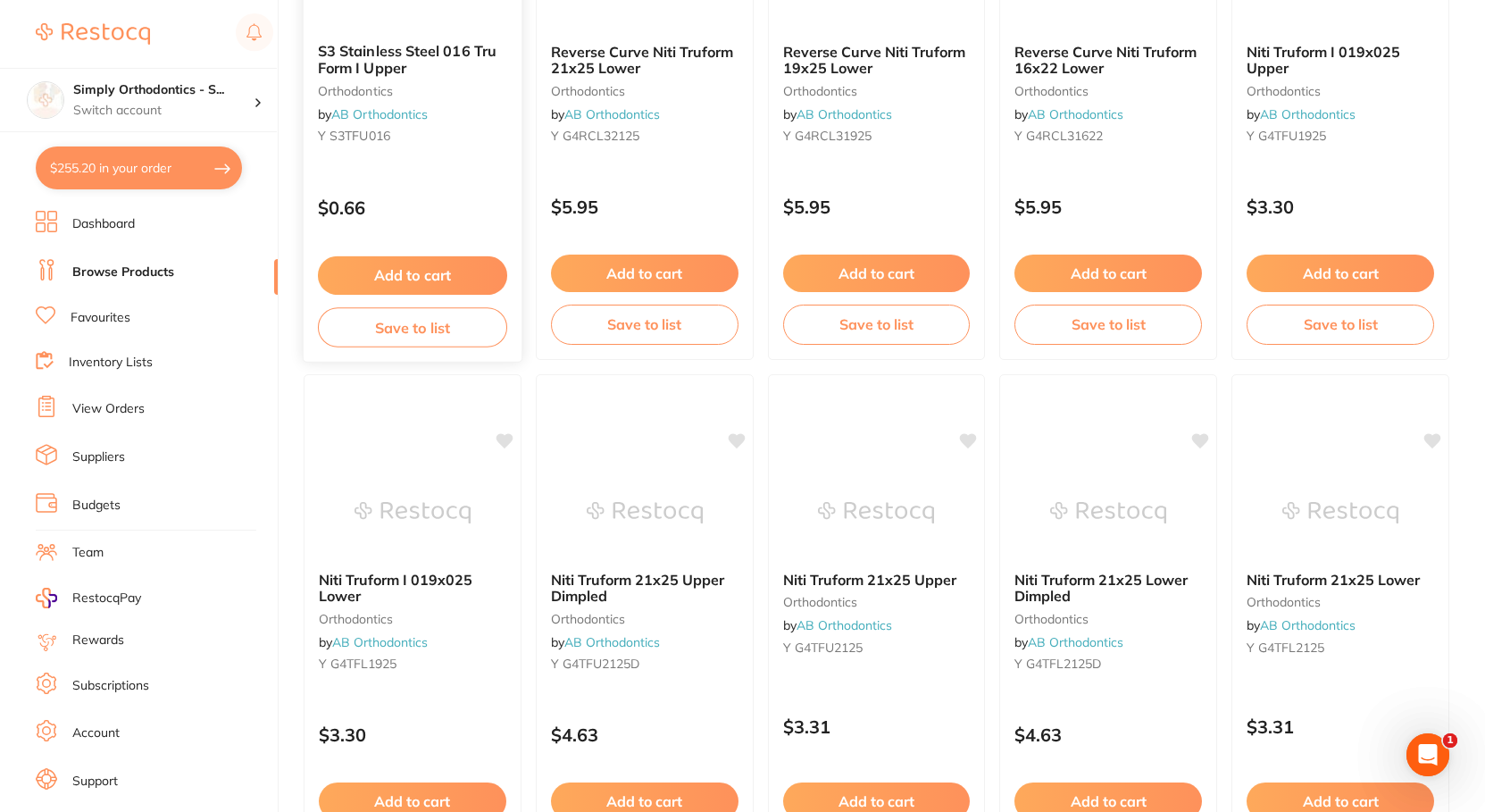
scroll to position [1781, 0]
